Goal: Communication & Community: Answer question/provide support

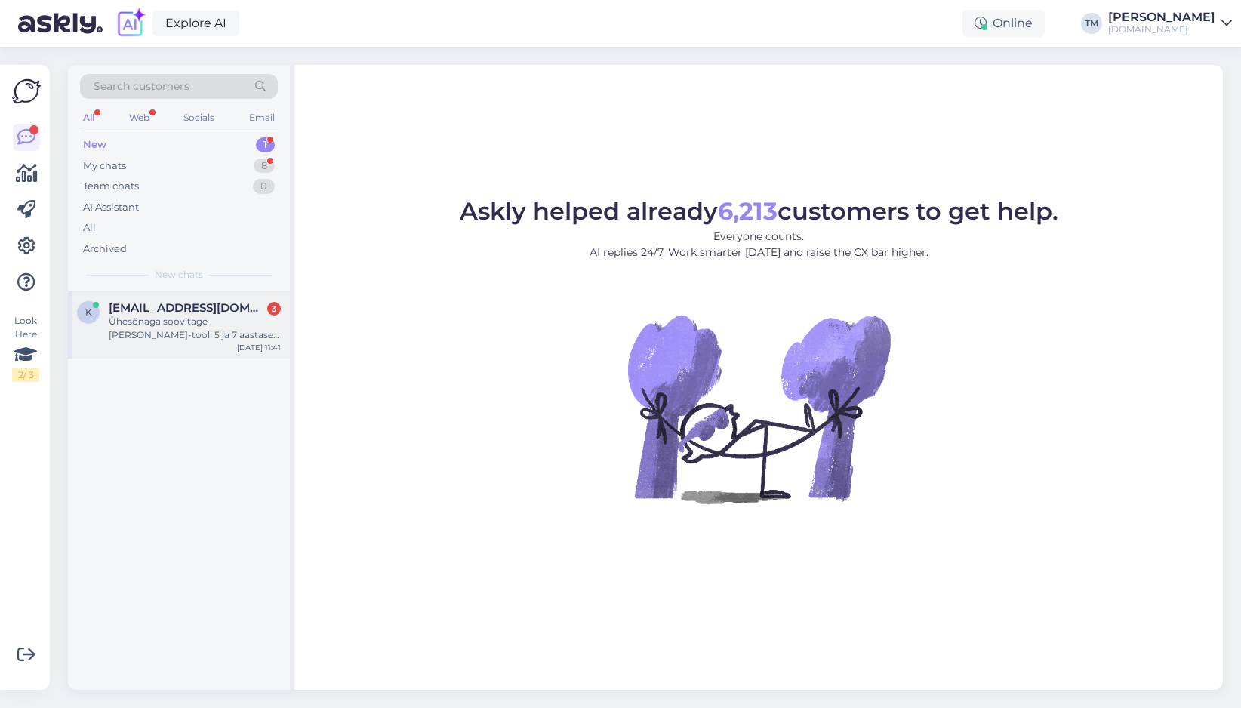
click at [214, 326] on div "Ühesõnaga soovitage [PERSON_NAME]-tooli 5 ja 7 aastasele tüdrukule :)" at bounding box center [195, 328] width 172 height 27
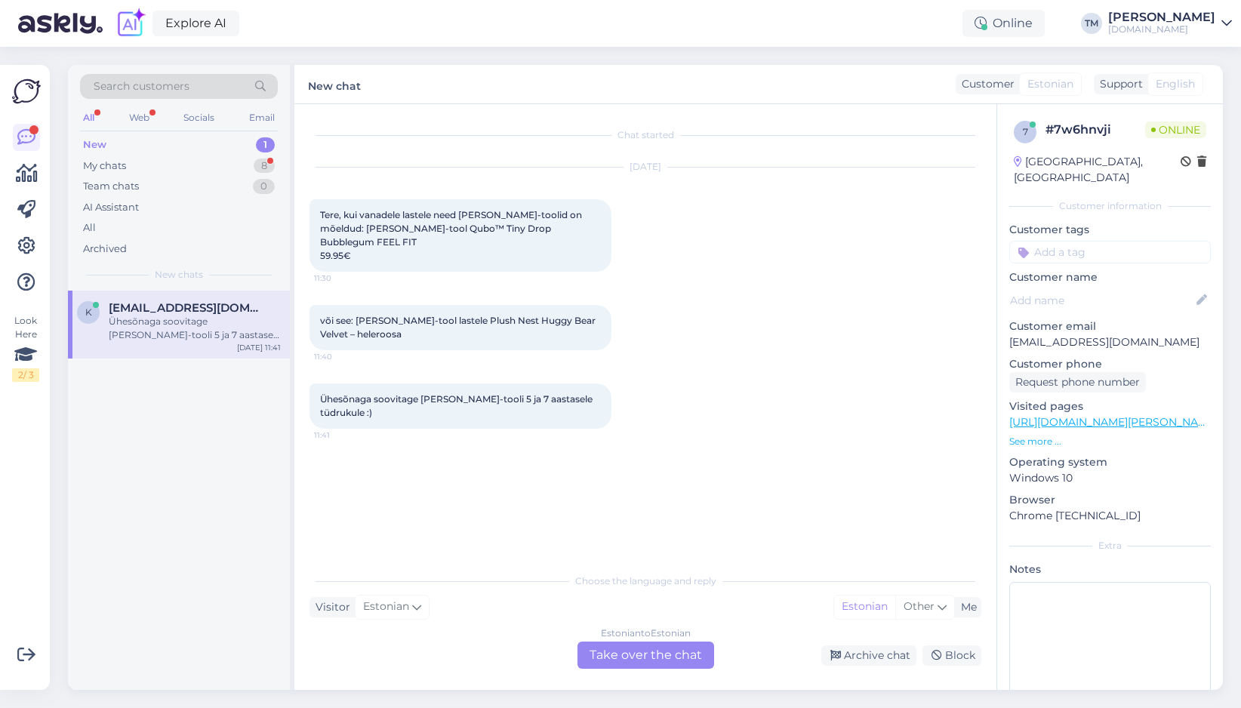
click at [611, 639] on div "Estonian to Estonian" at bounding box center [646, 634] width 90 height 14
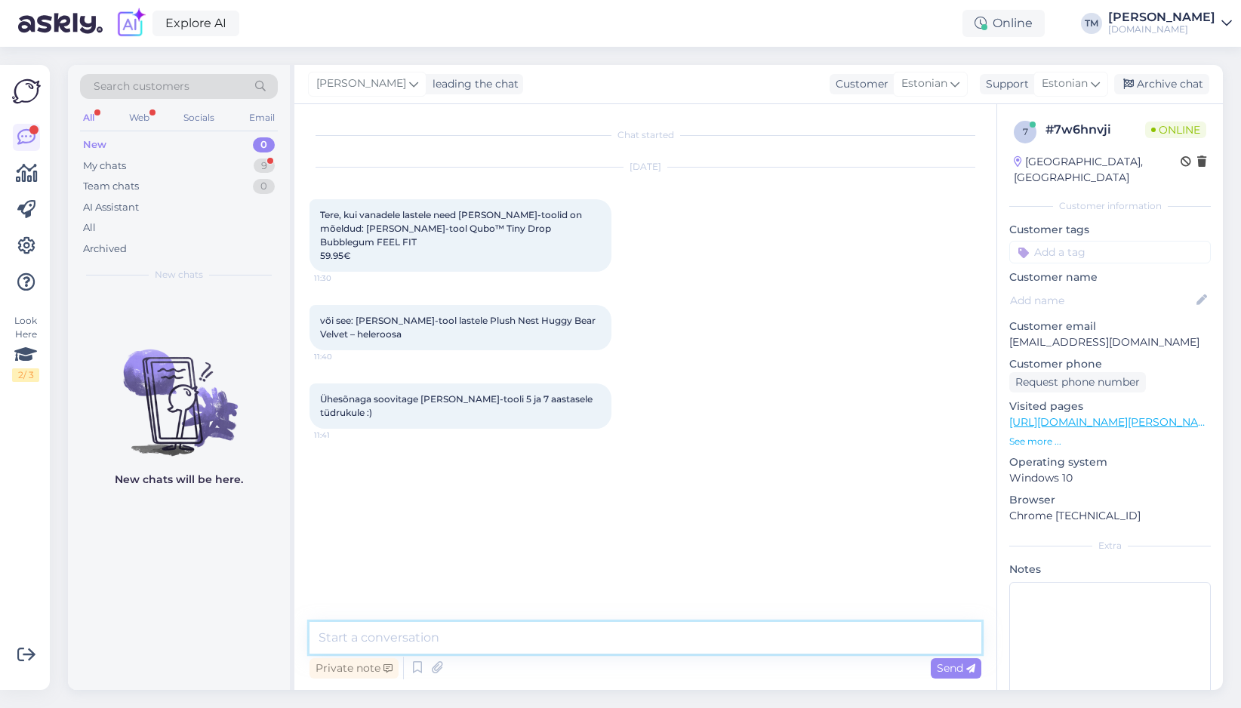
click at [639, 651] on textarea at bounding box center [646, 638] width 672 height 32
type textarea "Tere!"
type textarea "Plush Nest [PERSON_NAME]-toolid on veidi pisemad, sobivad hästi just 2-6a laste…"
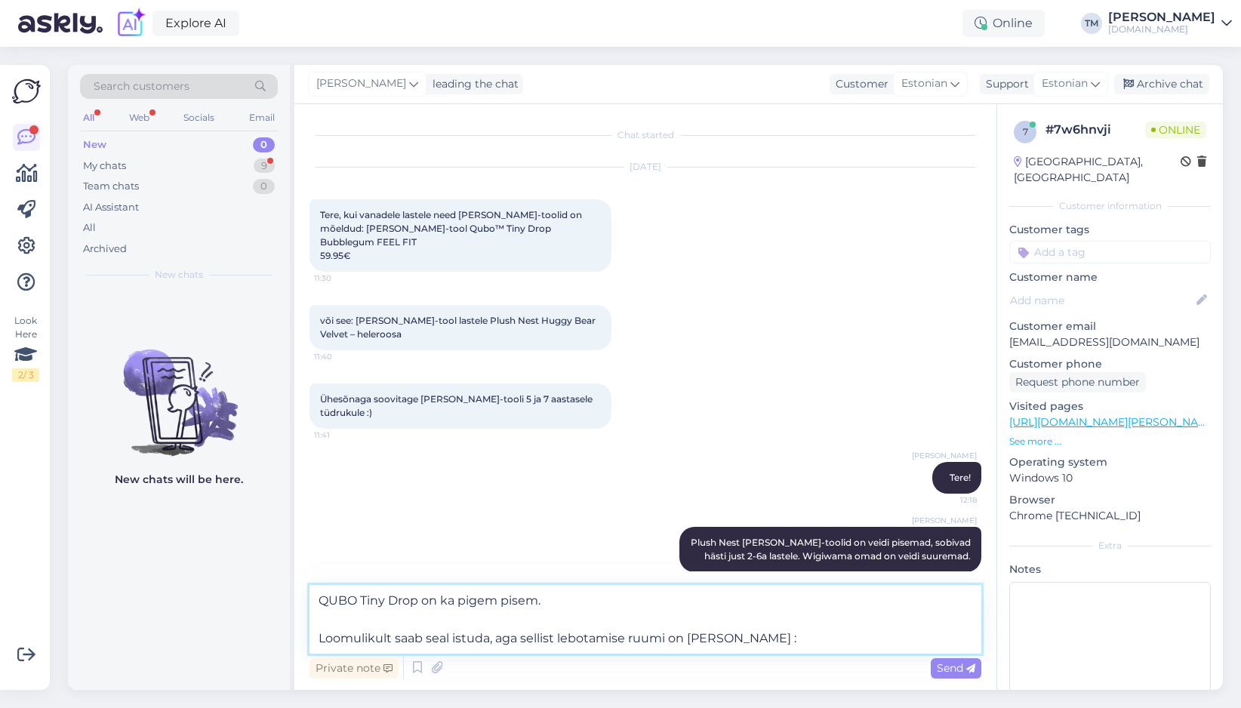
type textarea "QUBO Tiny Drop on ka pigem pisem. Loomulikult saab seal istuda, aga sellist leb…"
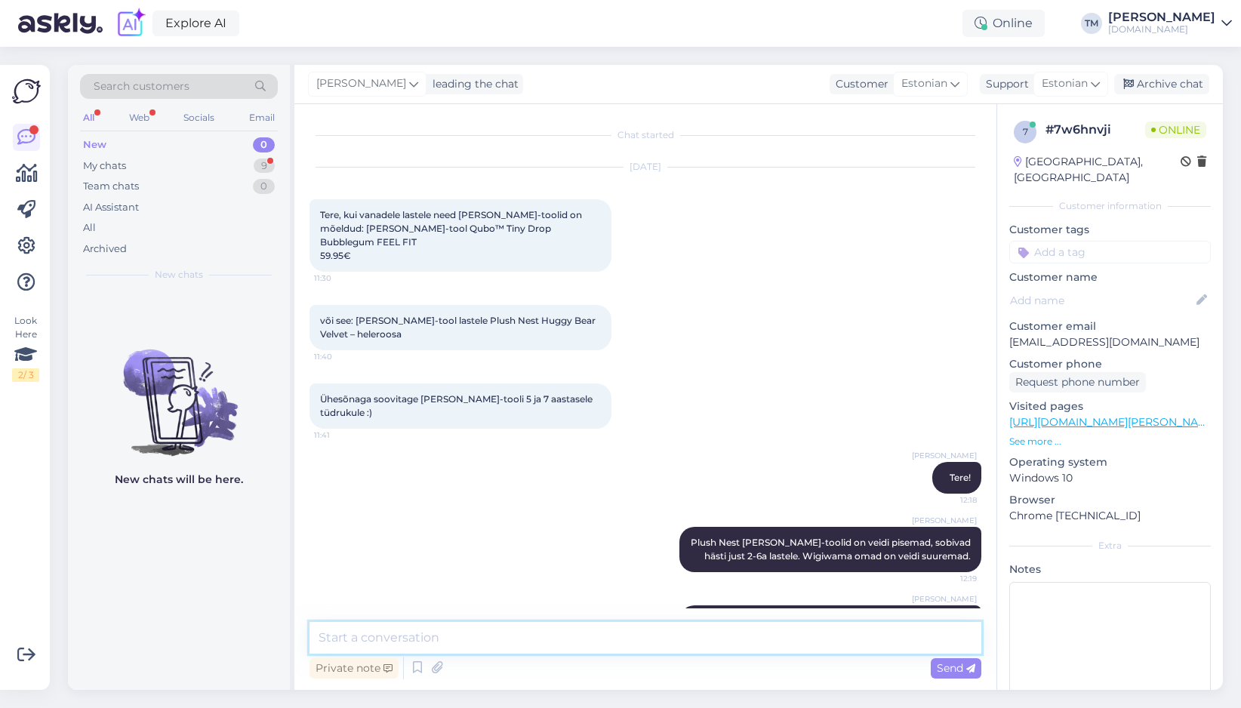
scroll to position [59, 0]
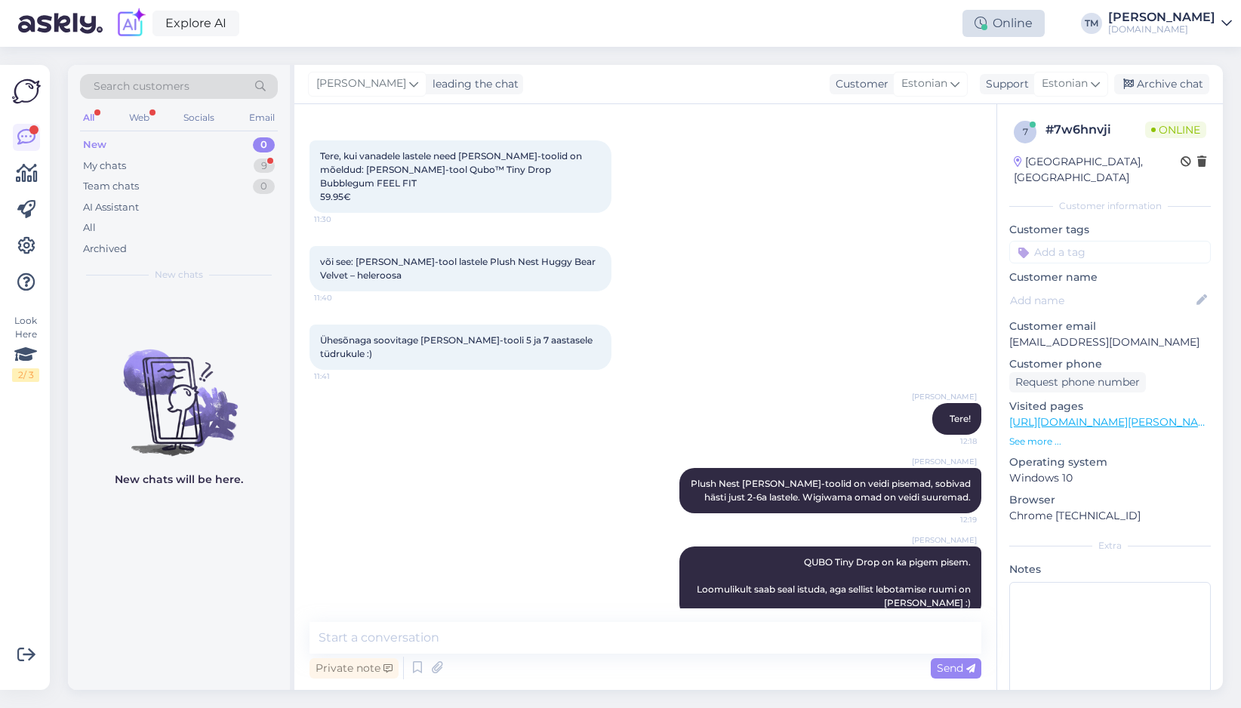
click at [1024, 19] on div "Online" at bounding box center [1004, 23] width 82 height 27
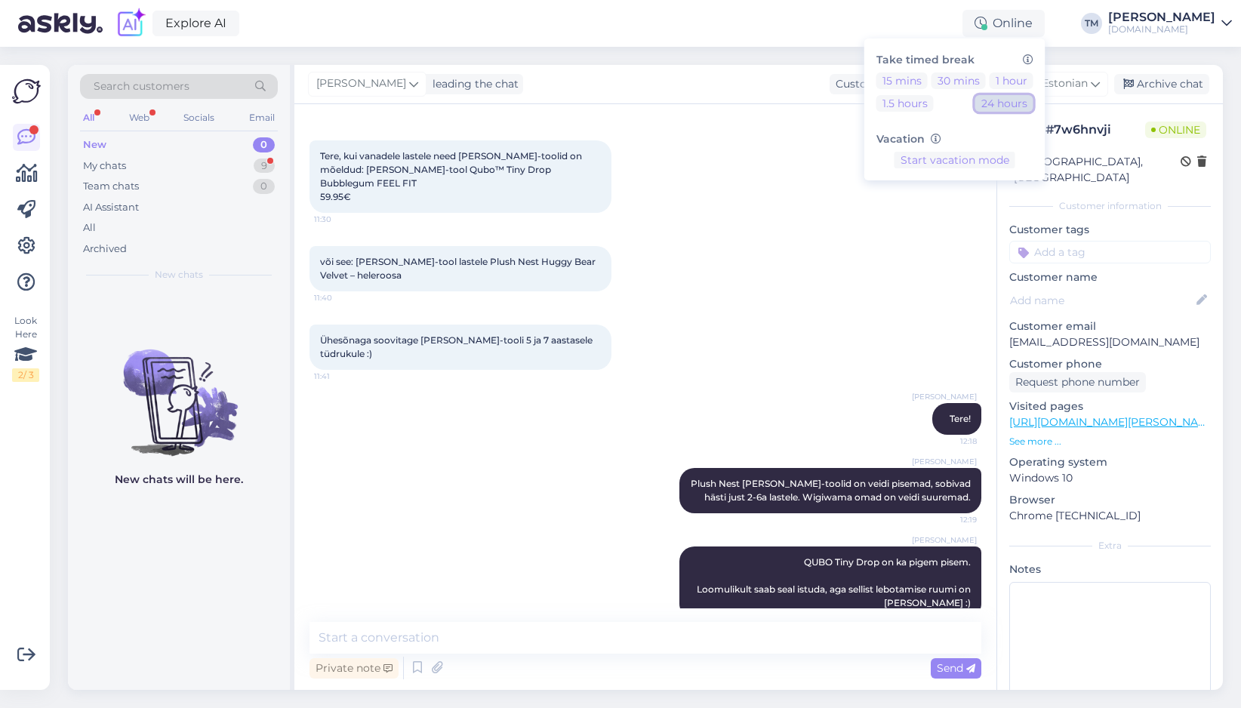
click at [1019, 100] on button "24 hours" at bounding box center [1004, 103] width 58 height 17
